Goal: Navigation & Orientation: Understand site structure

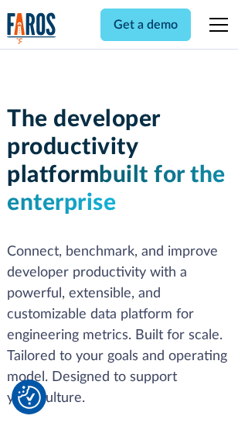
scroll to position [233, 0]
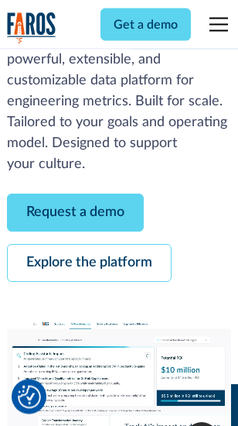
click at [76, 214] on link "Request a demo" at bounding box center [75, 213] width 137 height 38
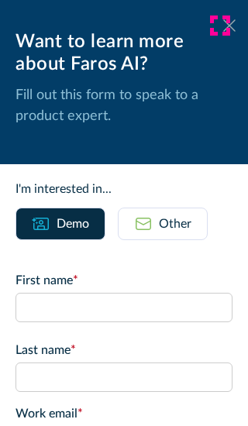
click at [223, 26] on icon at bounding box center [229, 25] width 12 height 12
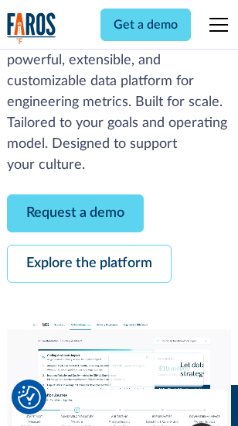
scroll to position [283, 0]
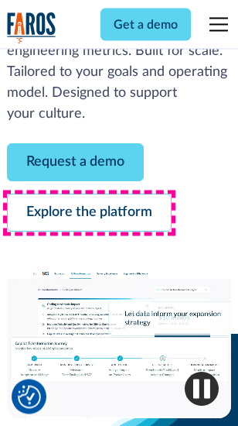
click at [89, 214] on link "Explore the platform" at bounding box center [89, 213] width 165 height 38
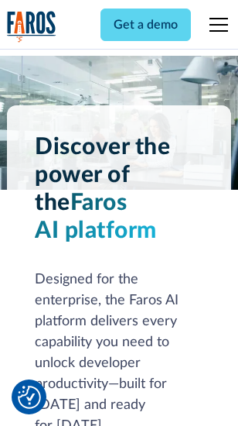
scroll to position [11797, 0]
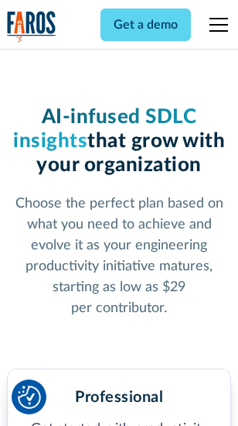
scroll to position [2460, 0]
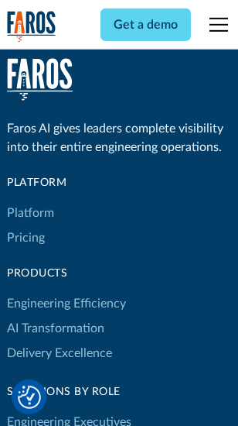
click at [30, 213] on link "Platform" at bounding box center [30, 212] width 47 height 25
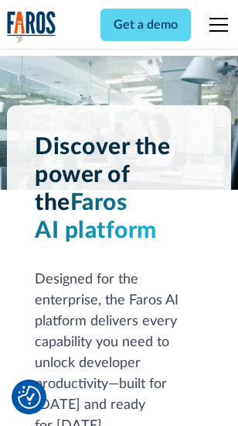
scroll to position [12293, 0]
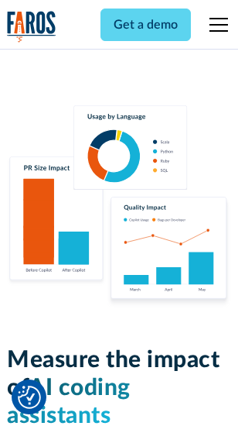
scroll to position [9669, 0]
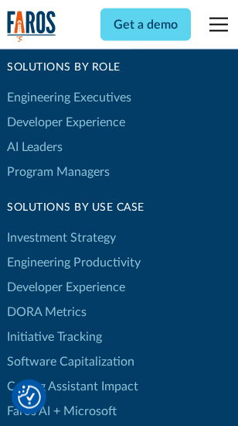
click at [46, 300] on link "DORA Metrics" at bounding box center [47, 312] width 80 height 25
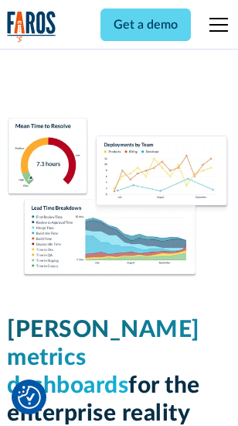
scroll to position [6859, 0]
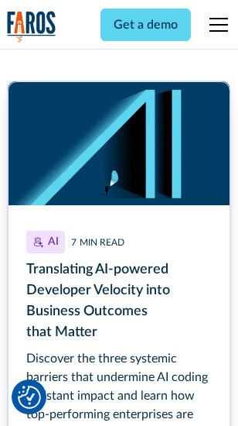
scroll to position [6938, 0]
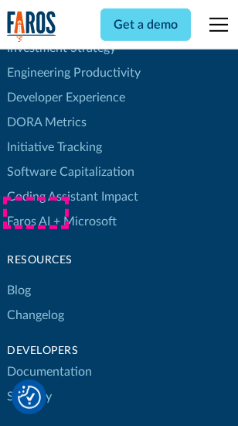
click at [36, 303] on link "Changelog" at bounding box center [35, 315] width 57 height 25
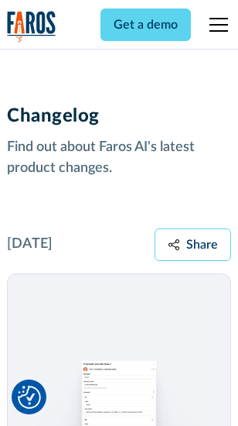
scroll to position [18986, 0]
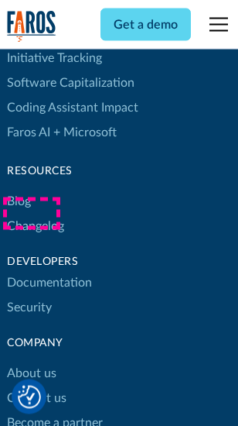
click at [31, 361] on link "About us" at bounding box center [32, 373] width 50 height 25
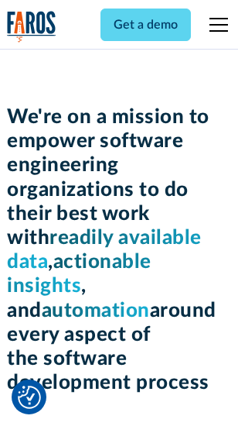
scroll to position [5359, 0]
